Goal: Transaction & Acquisition: Purchase product/service

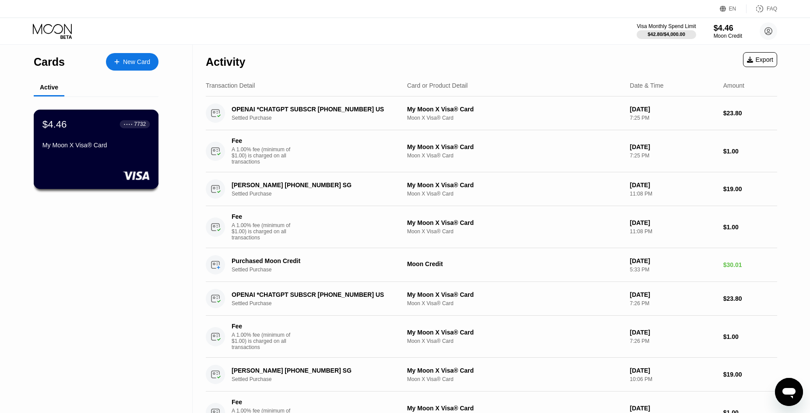
click at [125, 125] on div "● ● ● ● 7732" at bounding box center [135, 124] width 22 height 6
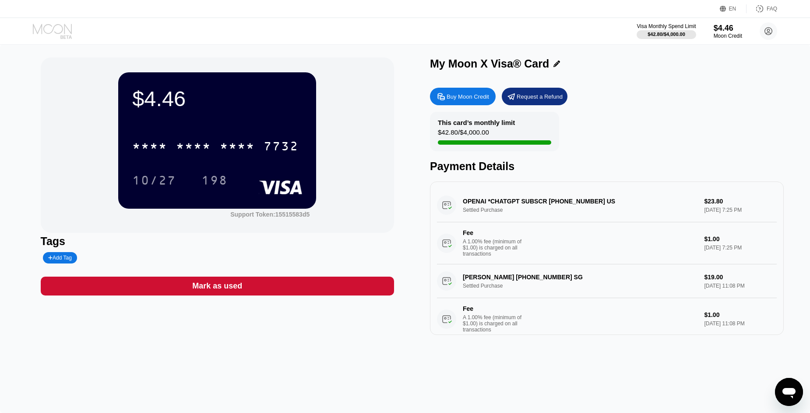
click at [63, 36] on icon at bounding box center [53, 31] width 41 height 15
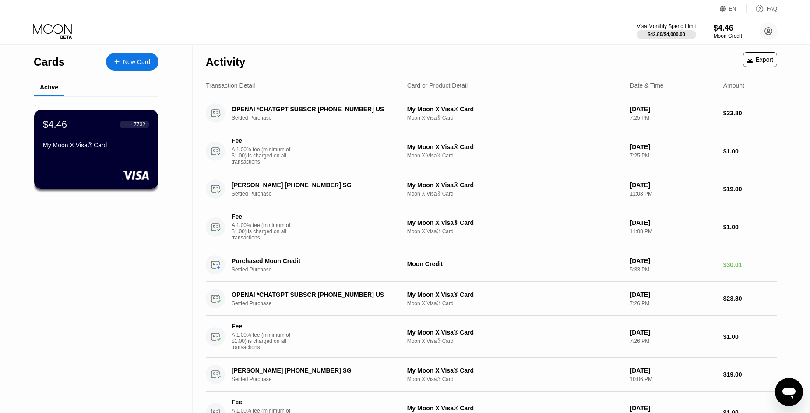
click at [139, 61] on div "New Card" at bounding box center [136, 61] width 27 height 7
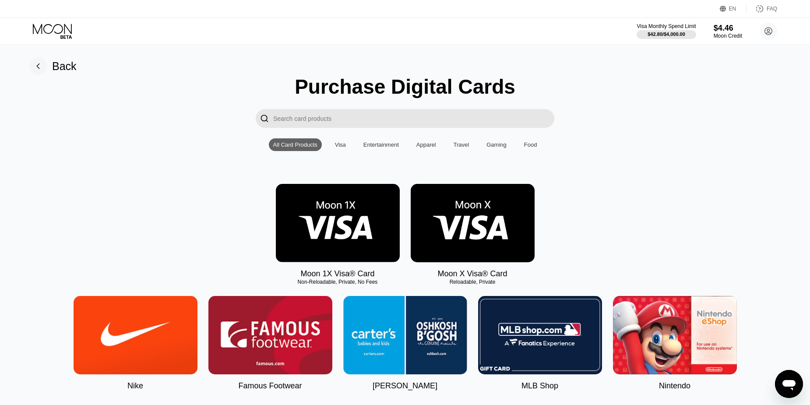
click at [352, 218] on img at bounding box center [338, 223] width 124 height 78
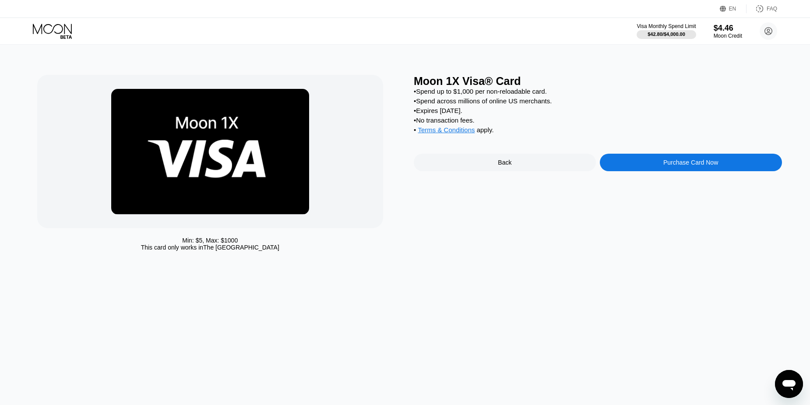
click at [531, 174] on div "Moon 1X Visa® Card • Spend up to $1,000 per non-reloadable card. • Spend across…" at bounding box center [598, 165] width 368 height 180
click at [533, 170] on div "Back" at bounding box center [505, 163] width 182 height 18
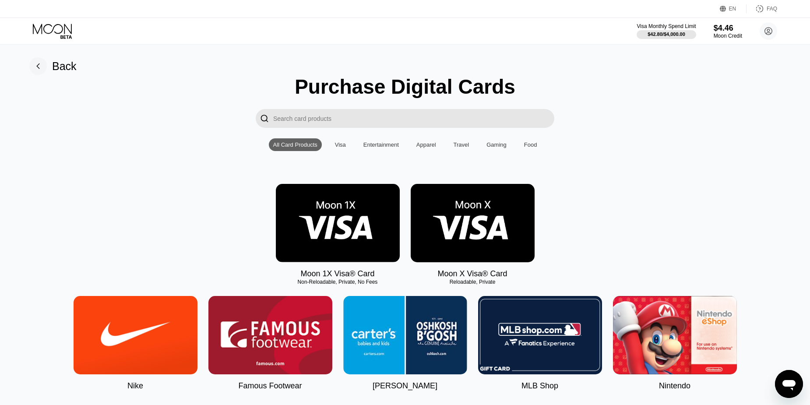
click at [479, 216] on img at bounding box center [473, 223] width 124 height 78
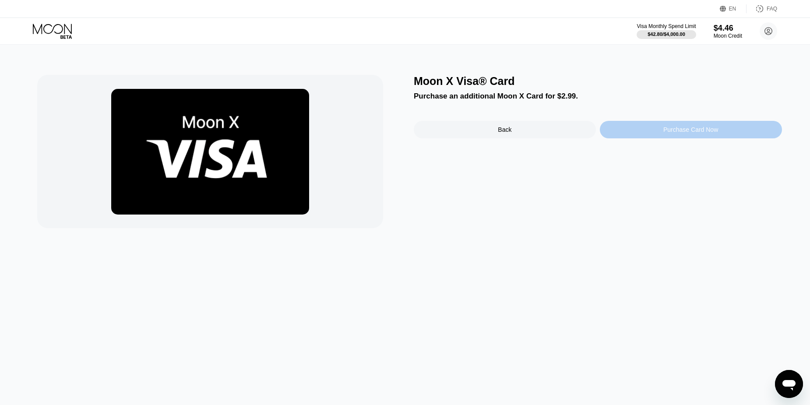
click at [662, 131] on div "Purchase Card Now" at bounding box center [691, 130] width 182 height 18
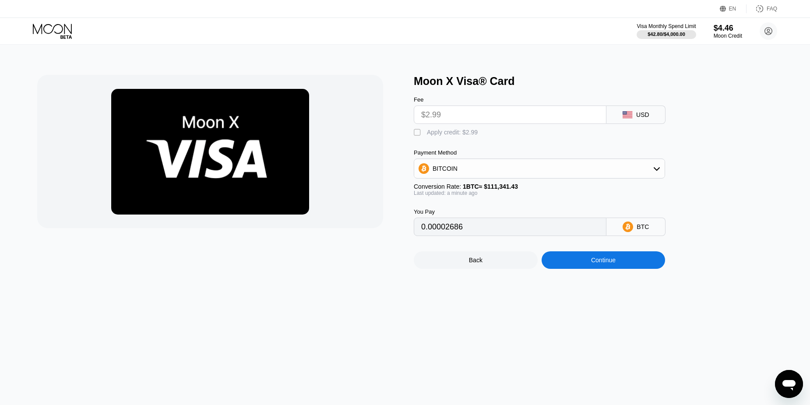
click at [476, 114] on input "$2.99" at bounding box center [510, 115] width 178 height 18
click at [474, 162] on div "BITCOIN" at bounding box center [539, 169] width 251 height 18
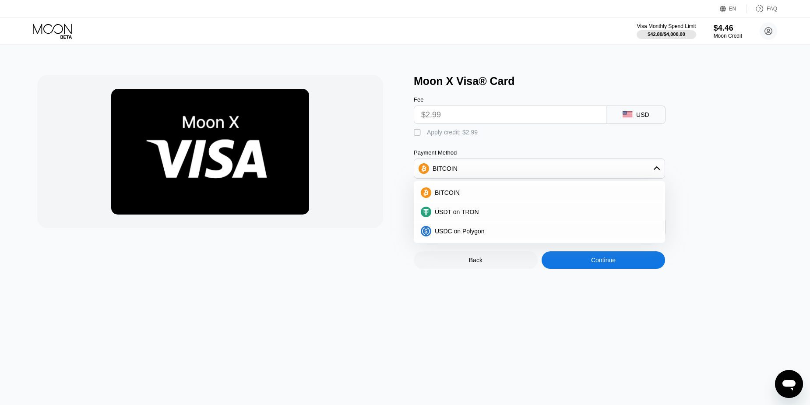
click at [431, 134] on div "Apply credit: $2.99" at bounding box center [452, 132] width 51 height 7
click at [519, 215] on div "USDT on TRON" at bounding box center [544, 211] width 227 height 7
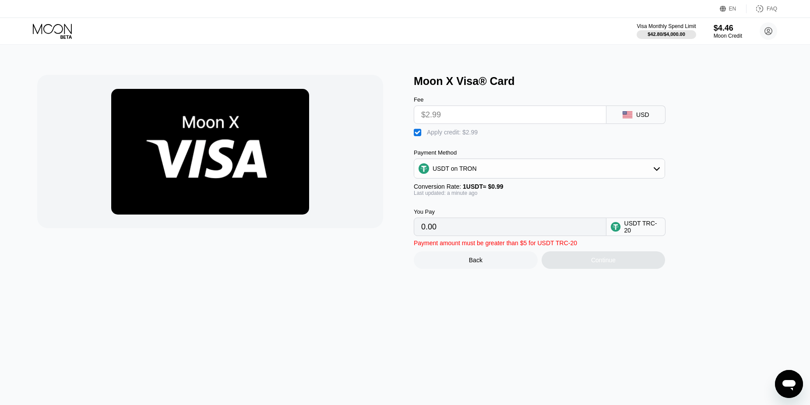
click at [495, 222] on input "0.00" at bounding box center [510, 227] width 178 height 18
click at [495, 227] on input "0.00" at bounding box center [510, 227] width 178 height 18
drag, startPoint x: 483, startPoint y: 231, endPoint x: 558, endPoint y: 198, distance: 81.6
click at [483, 231] on input "0.00" at bounding box center [510, 227] width 178 height 18
click at [450, 117] on input "$2.99" at bounding box center [510, 115] width 178 height 18
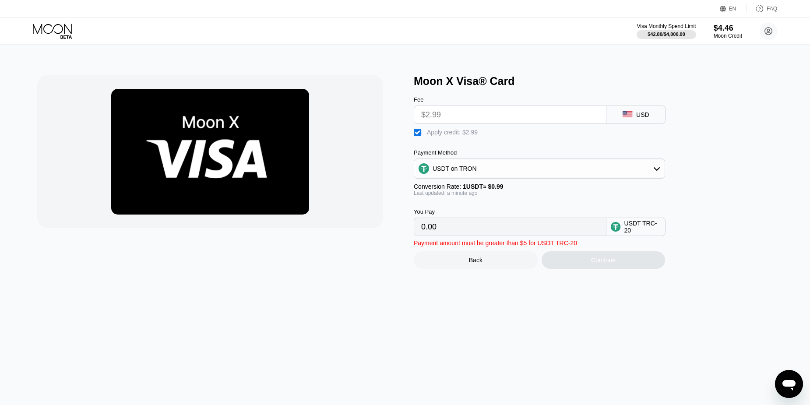
drag, startPoint x: 432, startPoint y: 223, endPoint x: 437, endPoint y: 213, distance: 11.4
click at [432, 223] on input "0.00" at bounding box center [510, 227] width 178 height 18
click at [442, 174] on div "USDT on TRON" at bounding box center [539, 169] width 251 height 18
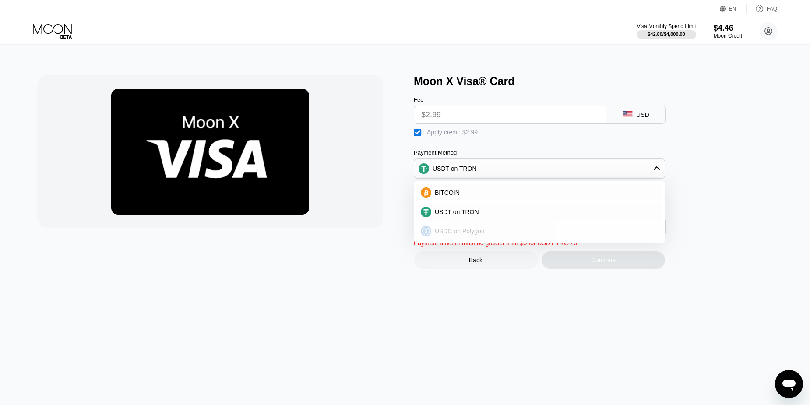
click at [440, 229] on span "USDC on Polygon" at bounding box center [460, 231] width 50 height 7
type input "0"
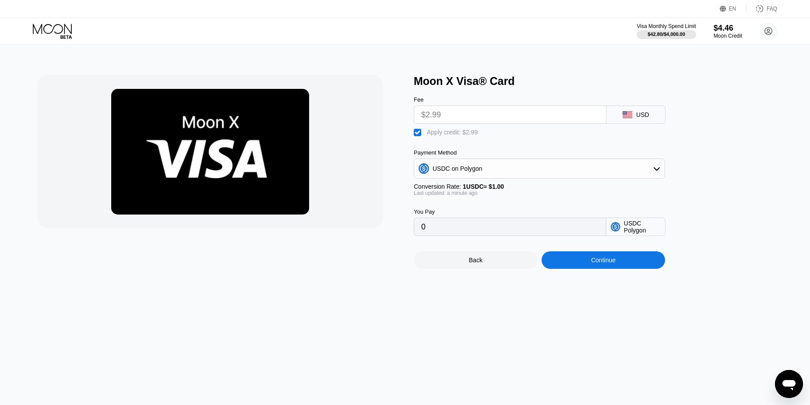
click at [442, 232] on input "0" at bounding box center [510, 227] width 178 height 18
click at [465, 172] on div "USDC on Polygon" at bounding box center [458, 168] width 50 height 7
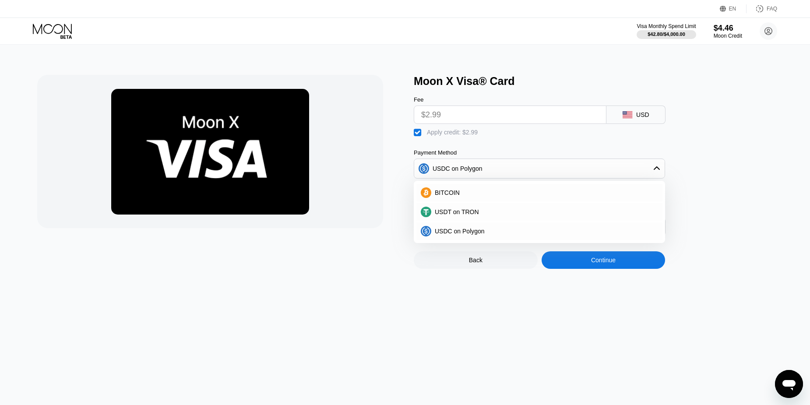
click at [759, 118] on div "Moon X Visa® Card Fee $2.99 USD  Apply credit: $2.99 Payment Method USDC on Po…" at bounding box center [598, 172] width 368 height 194
click at [726, 31] on div "$4.46" at bounding box center [728, 27] width 29 height 9
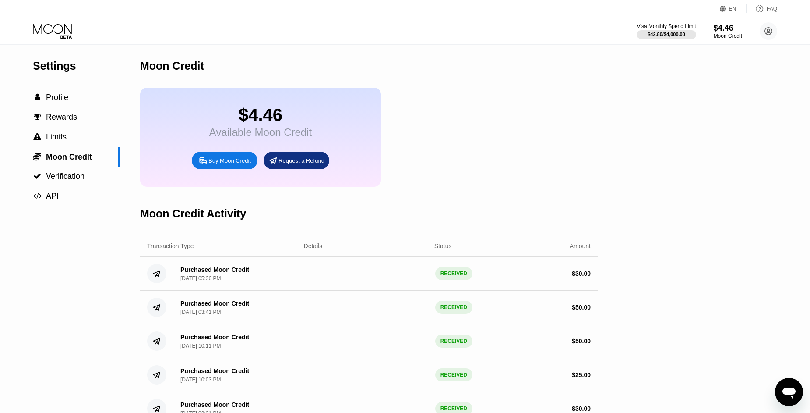
click at [97, 259] on div "Settings  Profile  Rewards  Limits  Moon Credit  Verification  API" at bounding box center [60, 335] width 120 height 583
click at [71, 197] on div " API" at bounding box center [60, 195] width 120 height 9
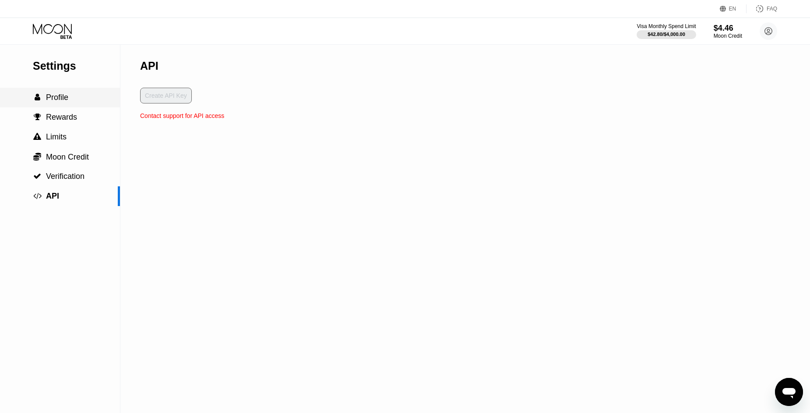
click at [82, 90] on div " Profile" at bounding box center [60, 98] width 120 height 20
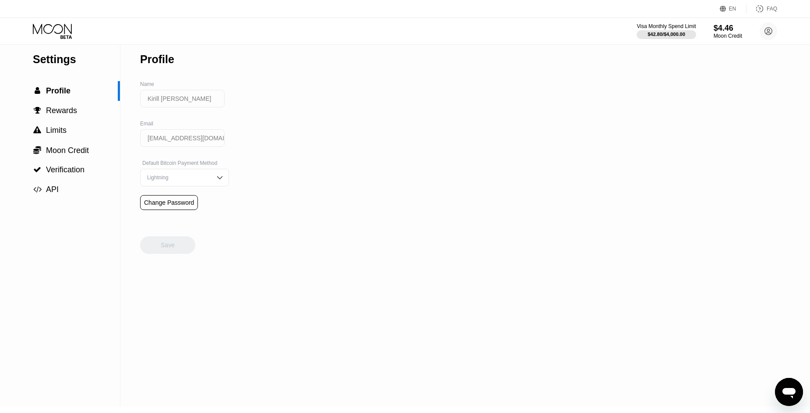
scroll to position [8, 0]
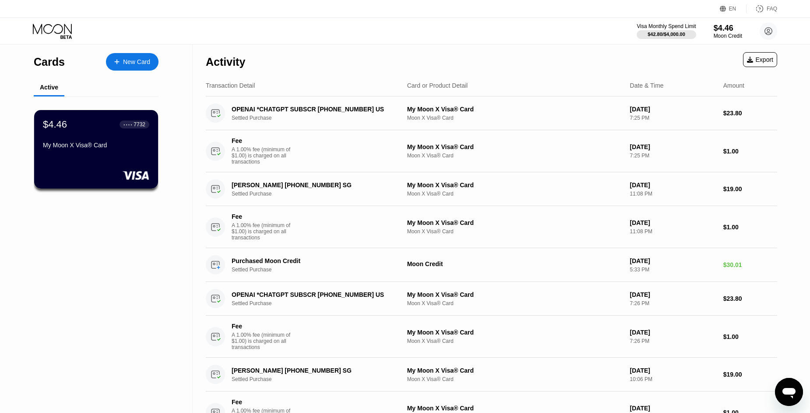
click at [374, 28] on div "Visa Monthly Spend Limit $42.80 / $4,000.00 $4.46 Moon Credit Kirill А [EMAIL_A…" at bounding box center [405, 31] width 810 height 26
click at [134, 122] on div "7732" at bounding box center [140, 124] width 12 height 6
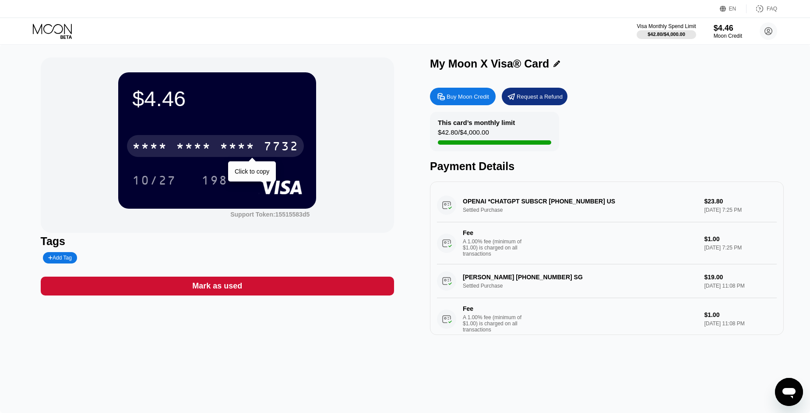
click at [223, 146] on div "* * * *" at bounding box center [237, 147] width 35 height 14
